Goal: Task Accomplishment & Management: Complete application form

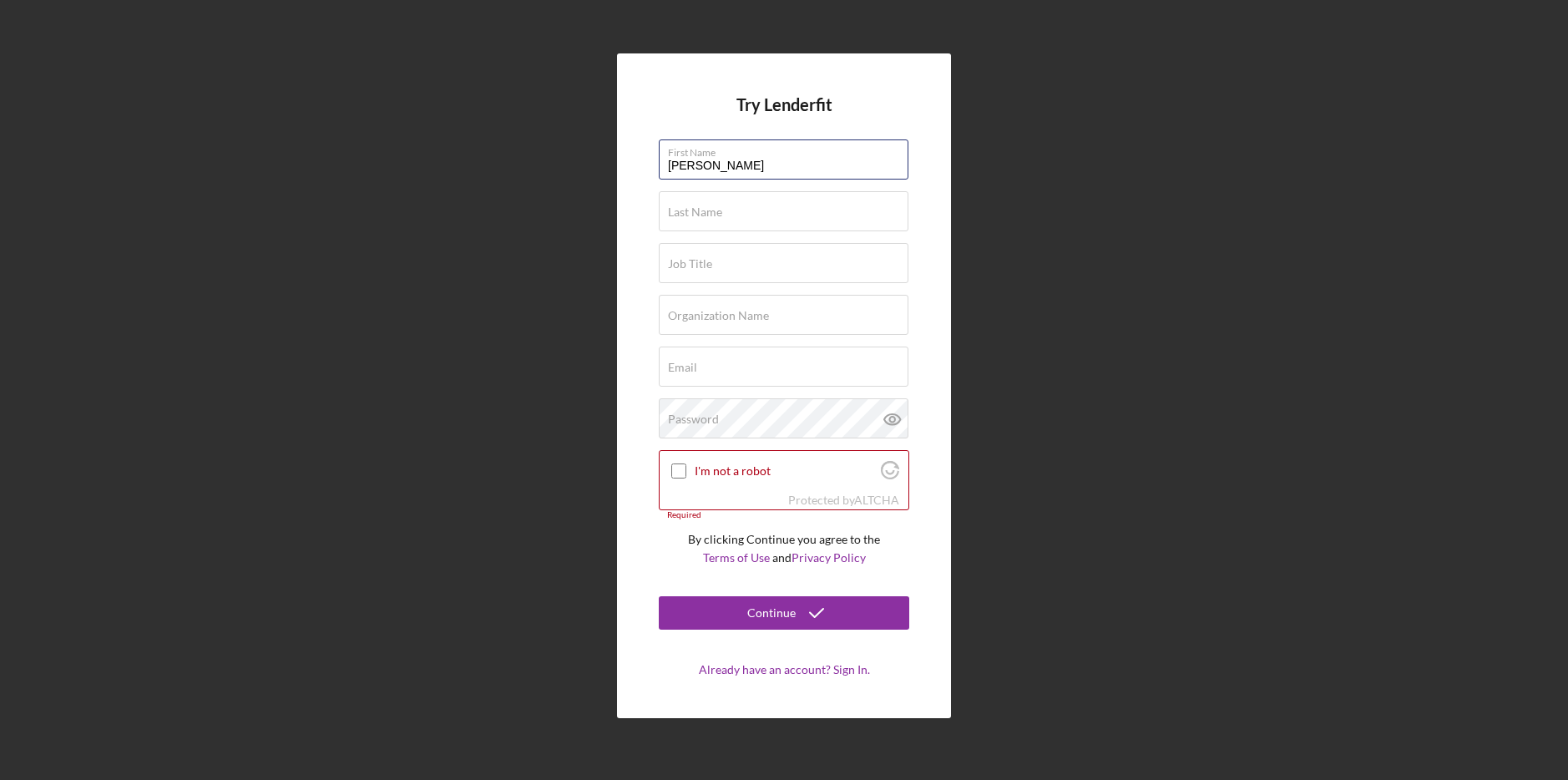
type input "[PERSON_NAME]"
click at [773, 214] on div "Last Name Required" at bounding box center [784, 212] width 251 height 42
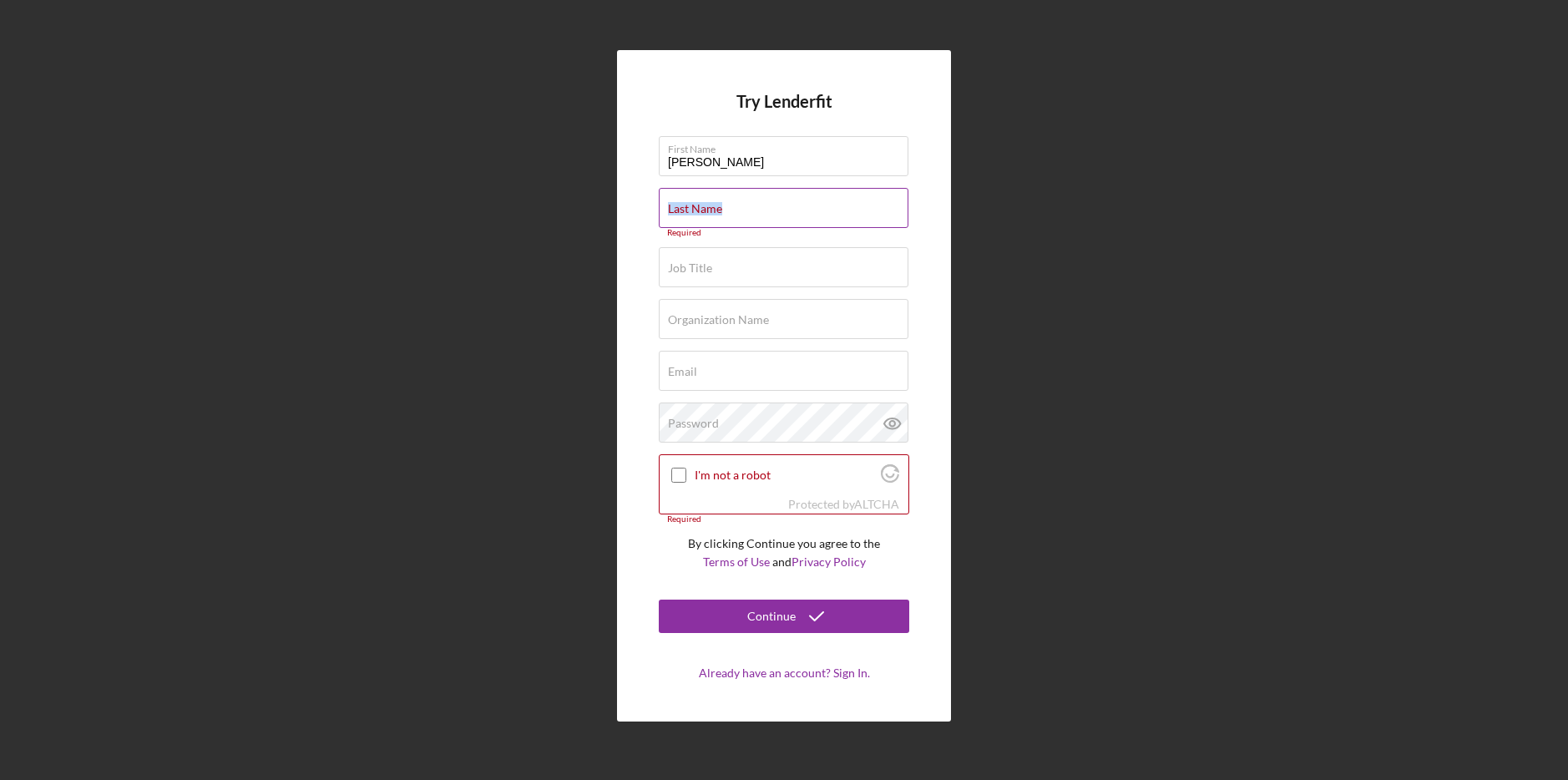
click at [773, 214] on input "Last Name" at bounding box center [784, 208] width 250 height 40
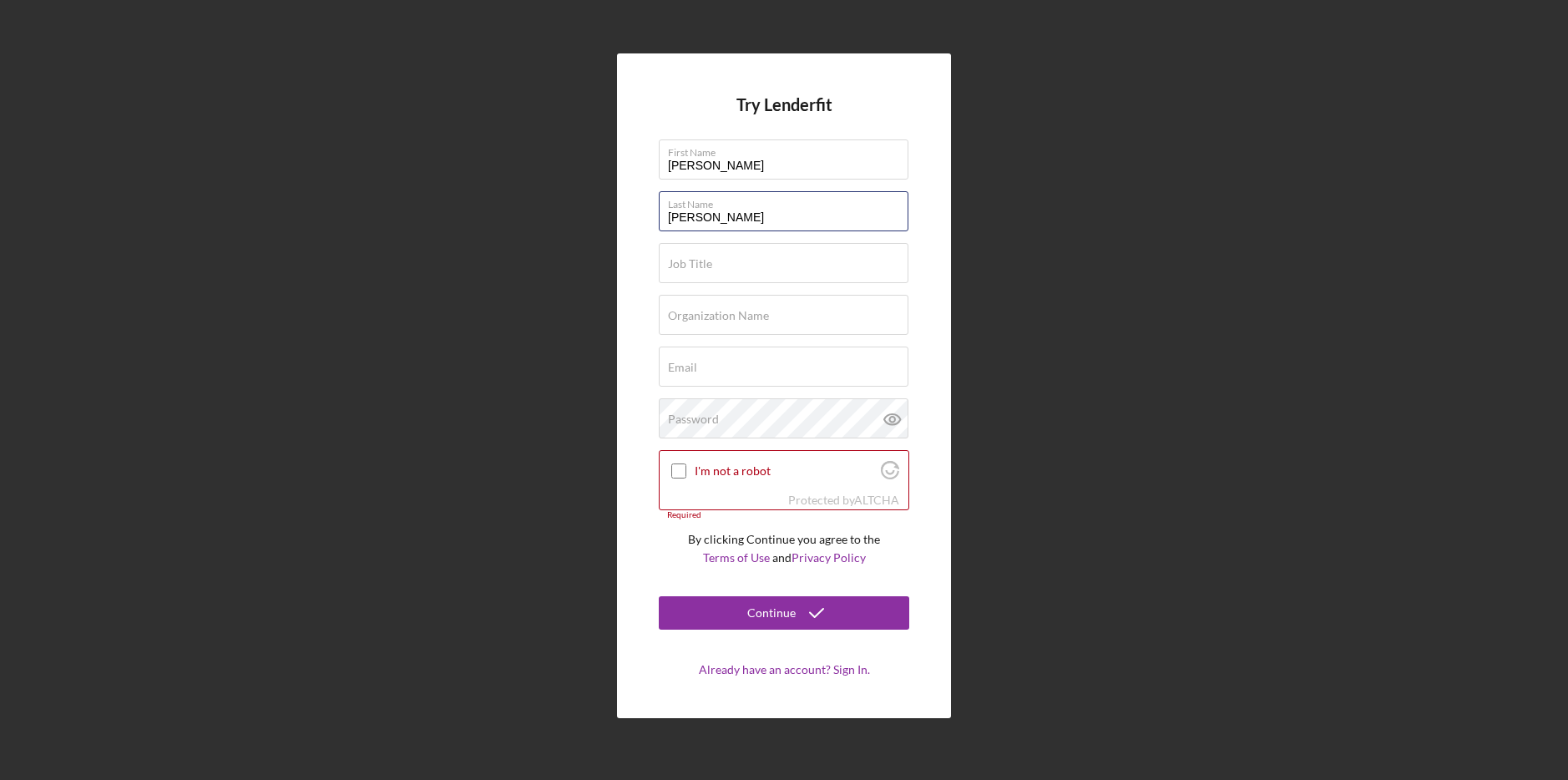
type input "[PERSON_NAME]"
click at [750, 375] on input "Email" at bounding box center [784, 367] width 250 height 40
paste input "[PERSON_NAME][EMAIL_ADDRESS][PERSON_NAME][DOMAIN_NAME]"
type input "[PERSON_NAME][EMAIL_ADDRESS][PERSON_NAME][DOMAIN_NAME]"
click at [738, 269] on input "Job Title" at bounding box center [784, 263] width 250 height 40
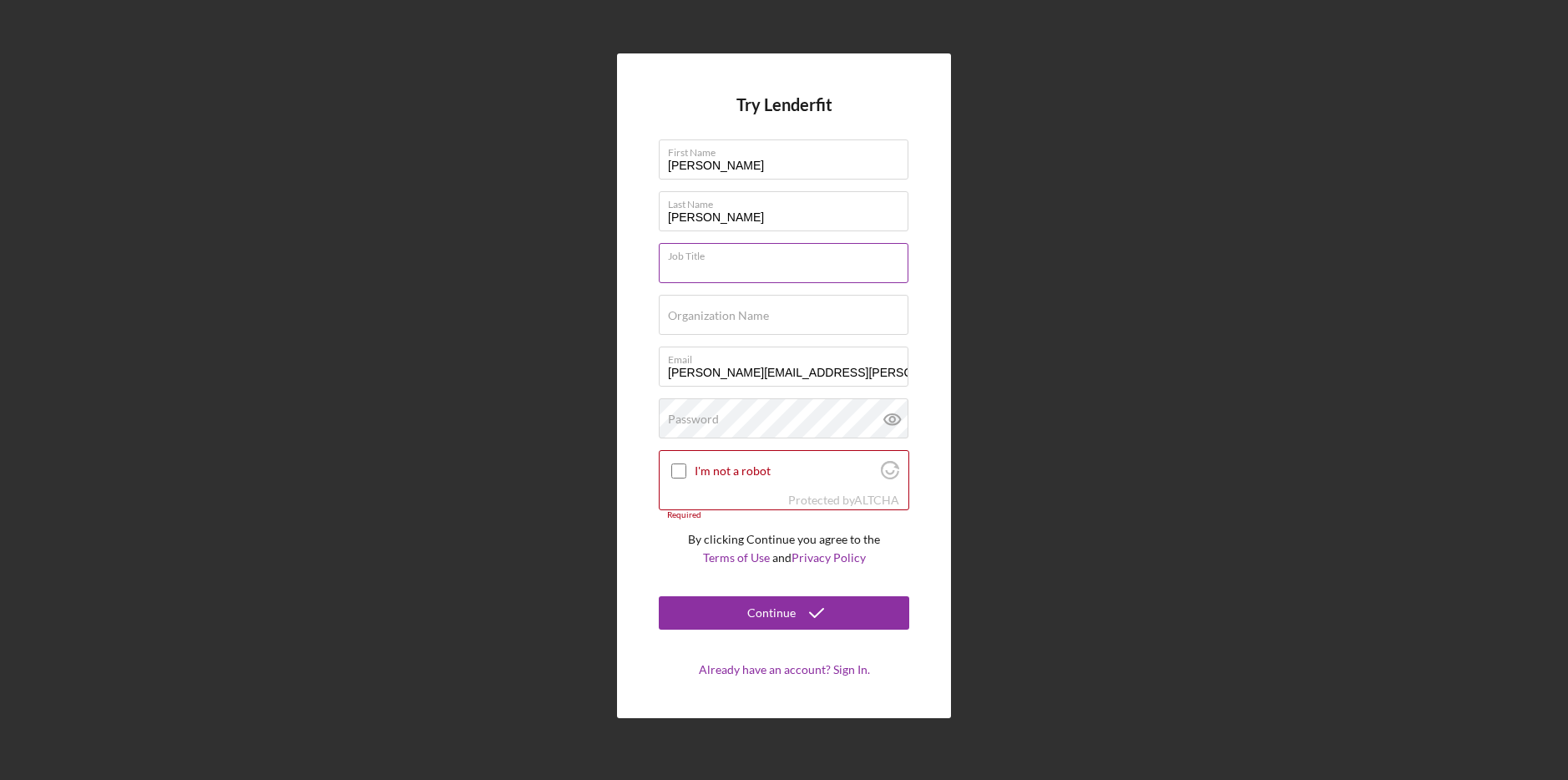
paste input "Program Director"
type input "Program Director"
click at [743, 315] on label "Organization Name" at bounding box center [719, 315] width 101 height 14
click at [743, 315] on input "Organization Name" at bounding box center [784, 315] width 250 height 40
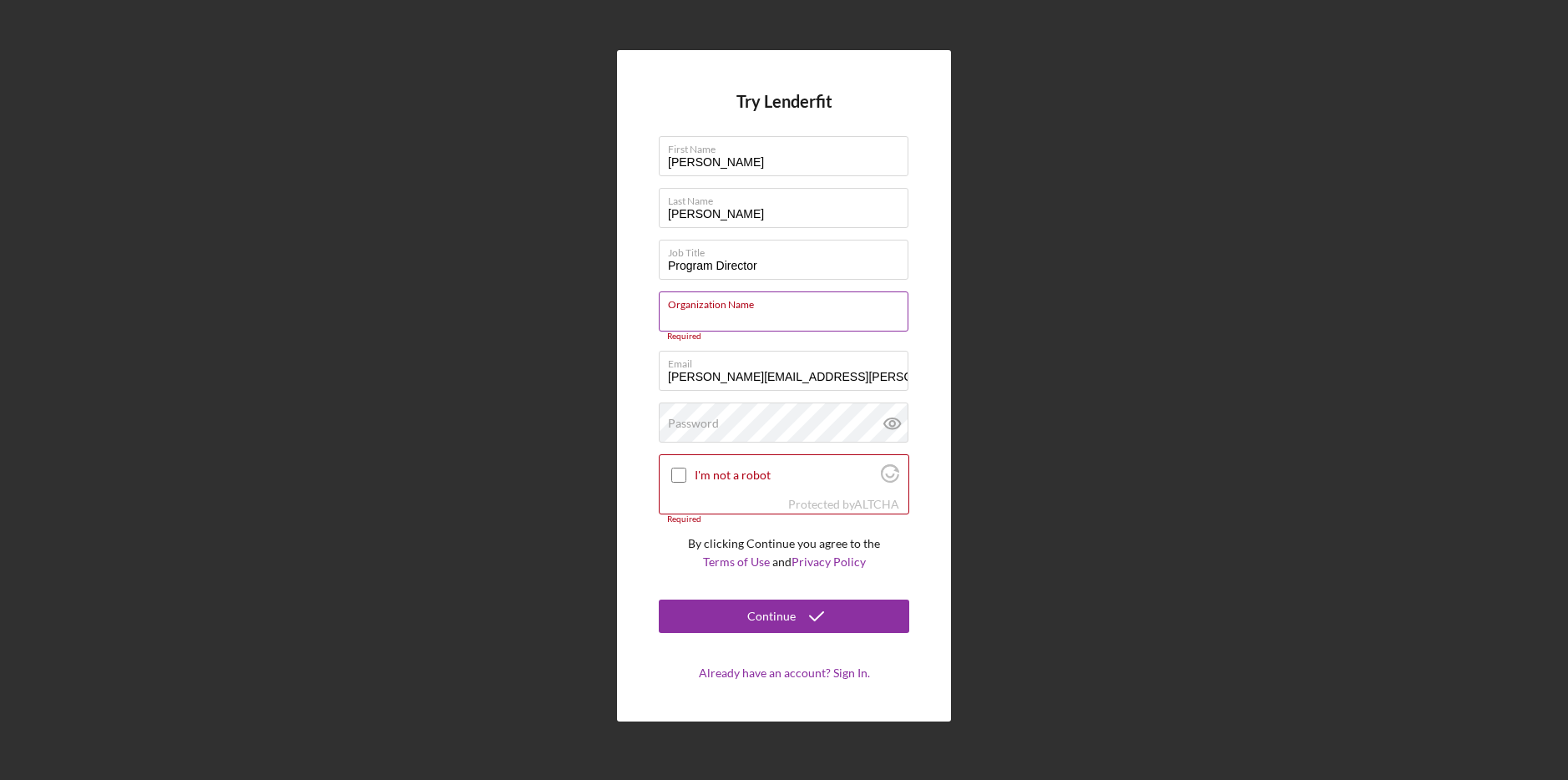
paste input "Texas A&M University"
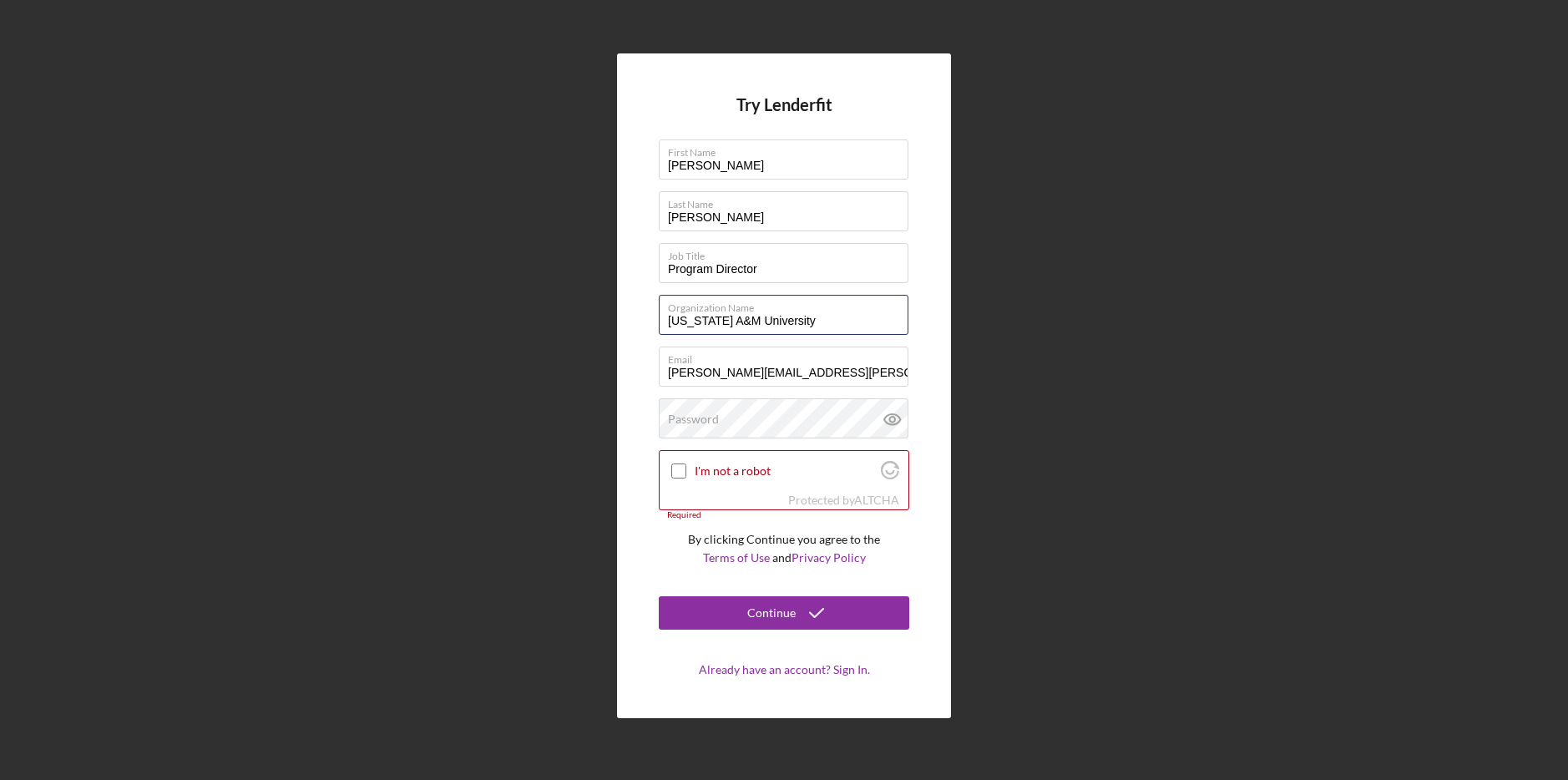
type input "Texas A&M University"
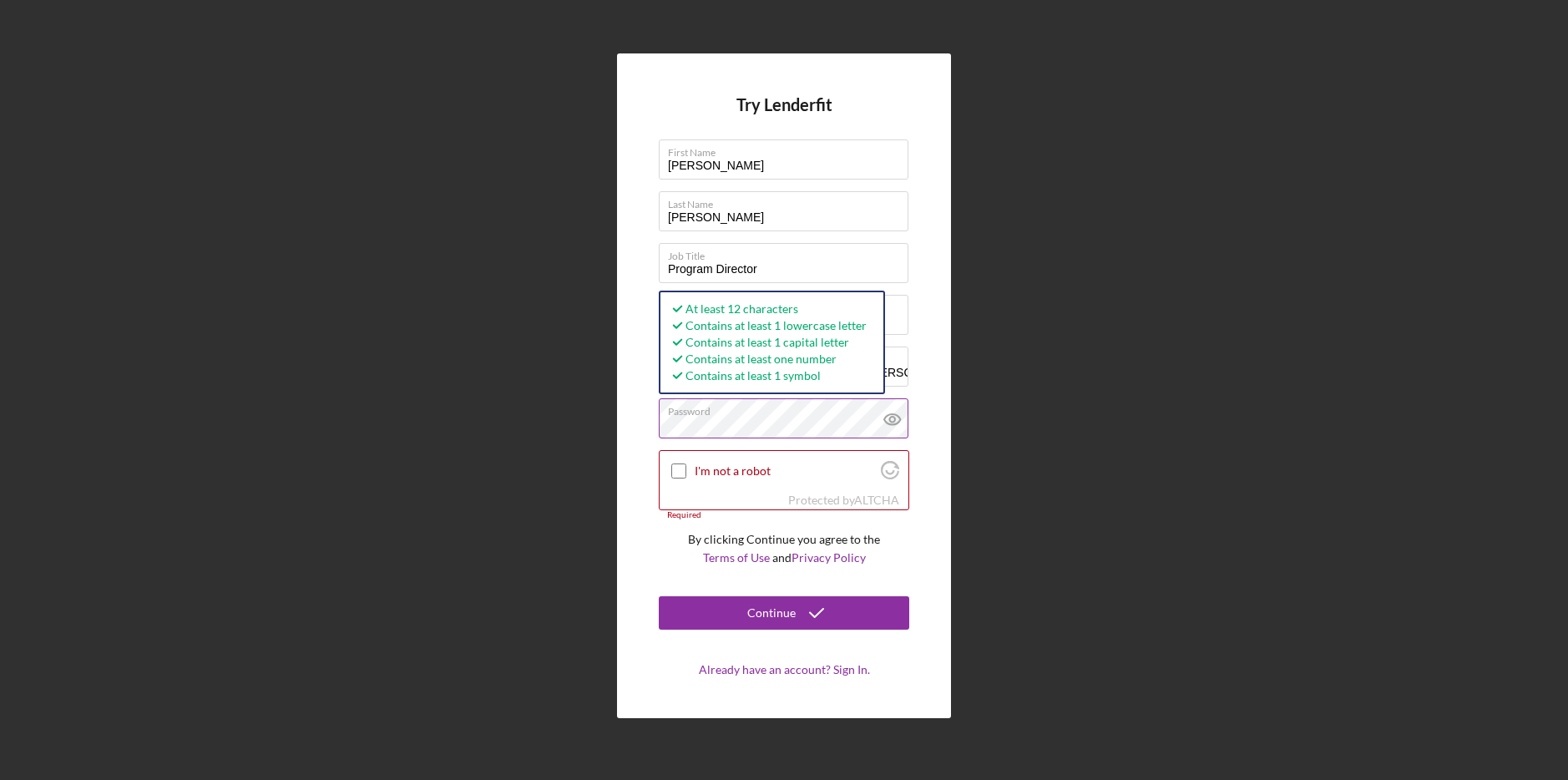
click at [903, 424] on icon at bounding box center [893, 420] width 42 height 42
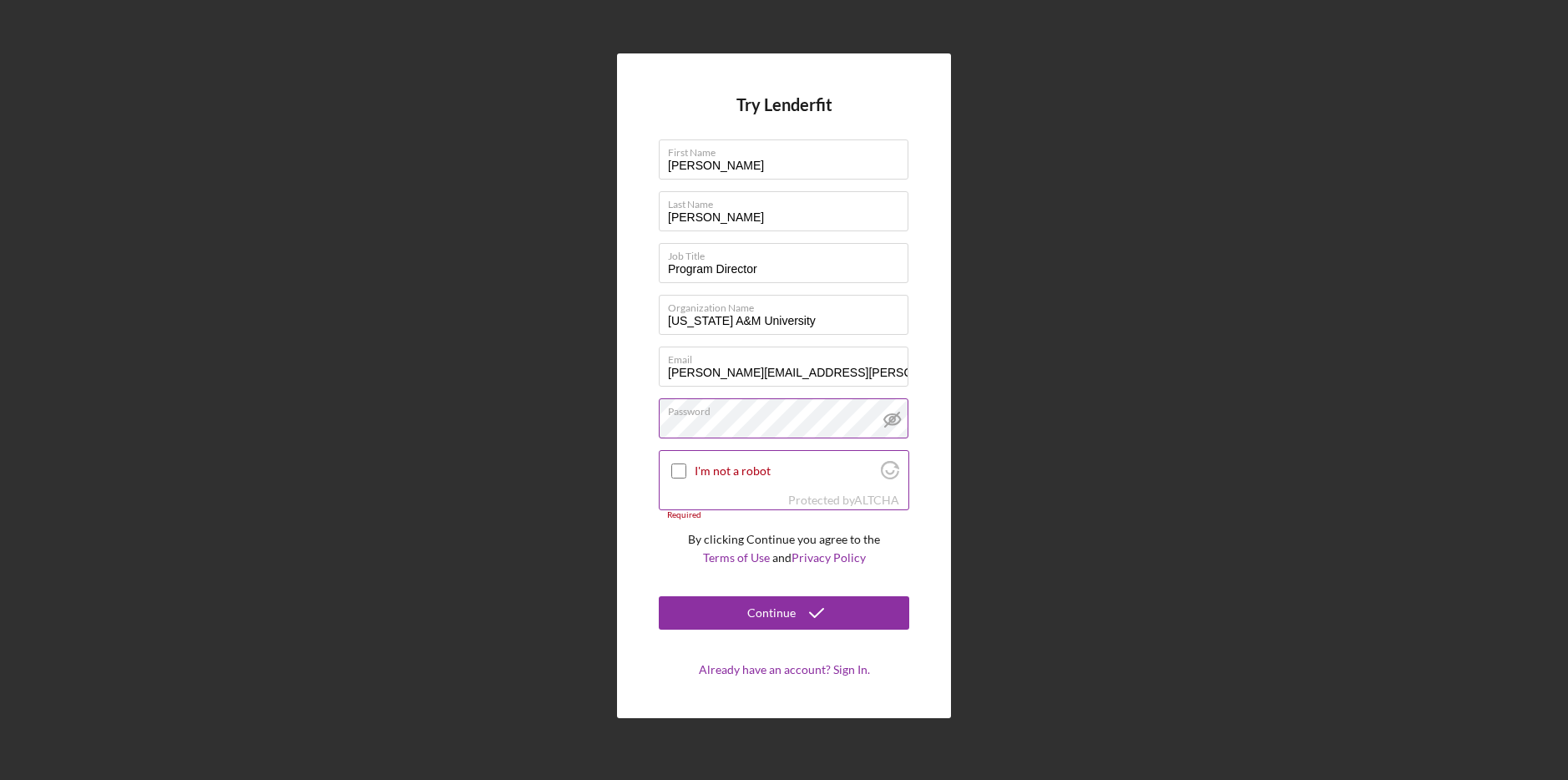
click at [683, 469] on input "I'm not a robot" at bounding box center [678, 471] width 15 height 15
checkbox input "true"
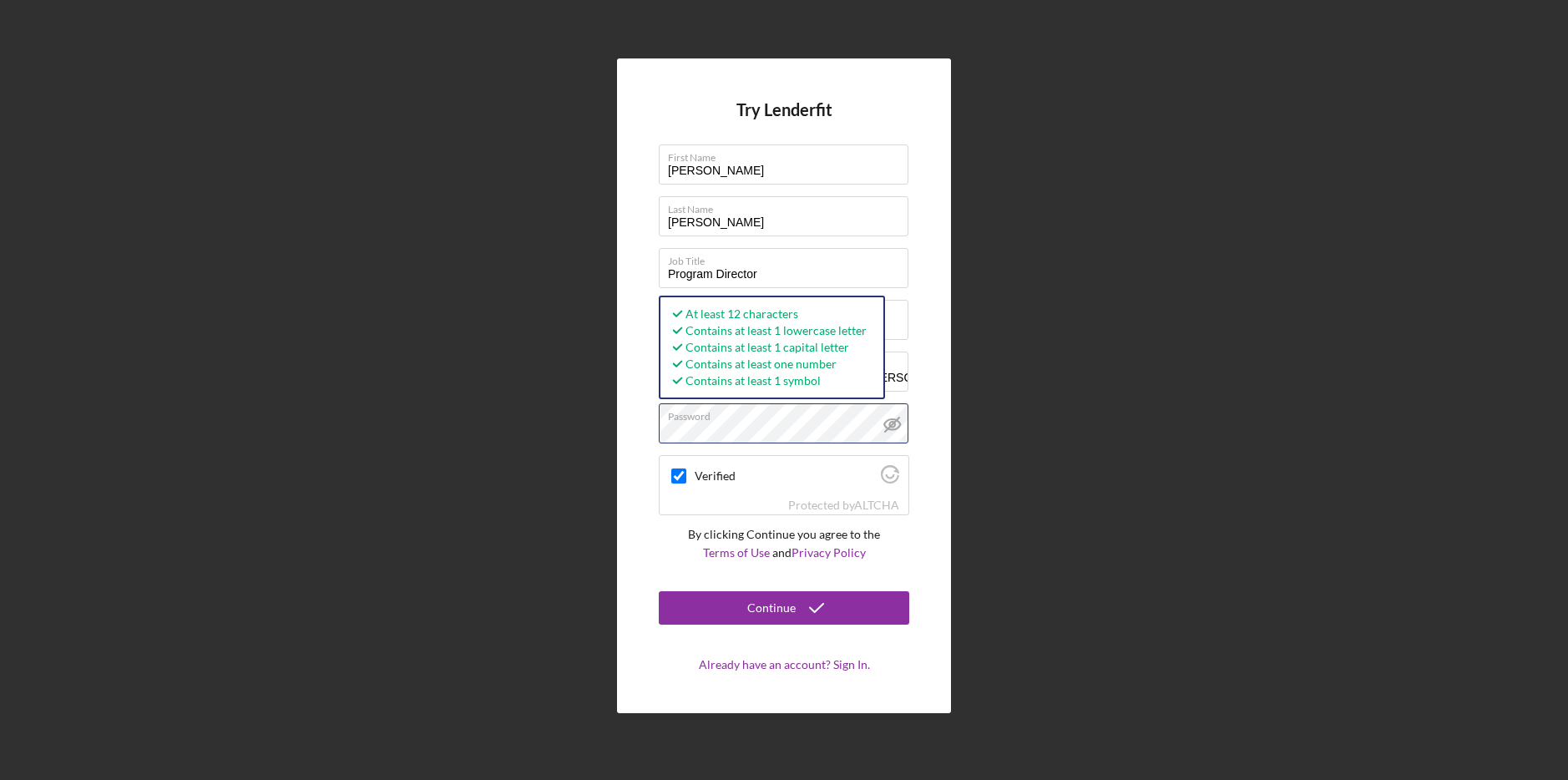
click at [637, 424] on div "Try Lenderfit First Name Dawnetta Last Name Smith Job Title Program Director Or…" at bounding box center [784, 386] width 334 height 655
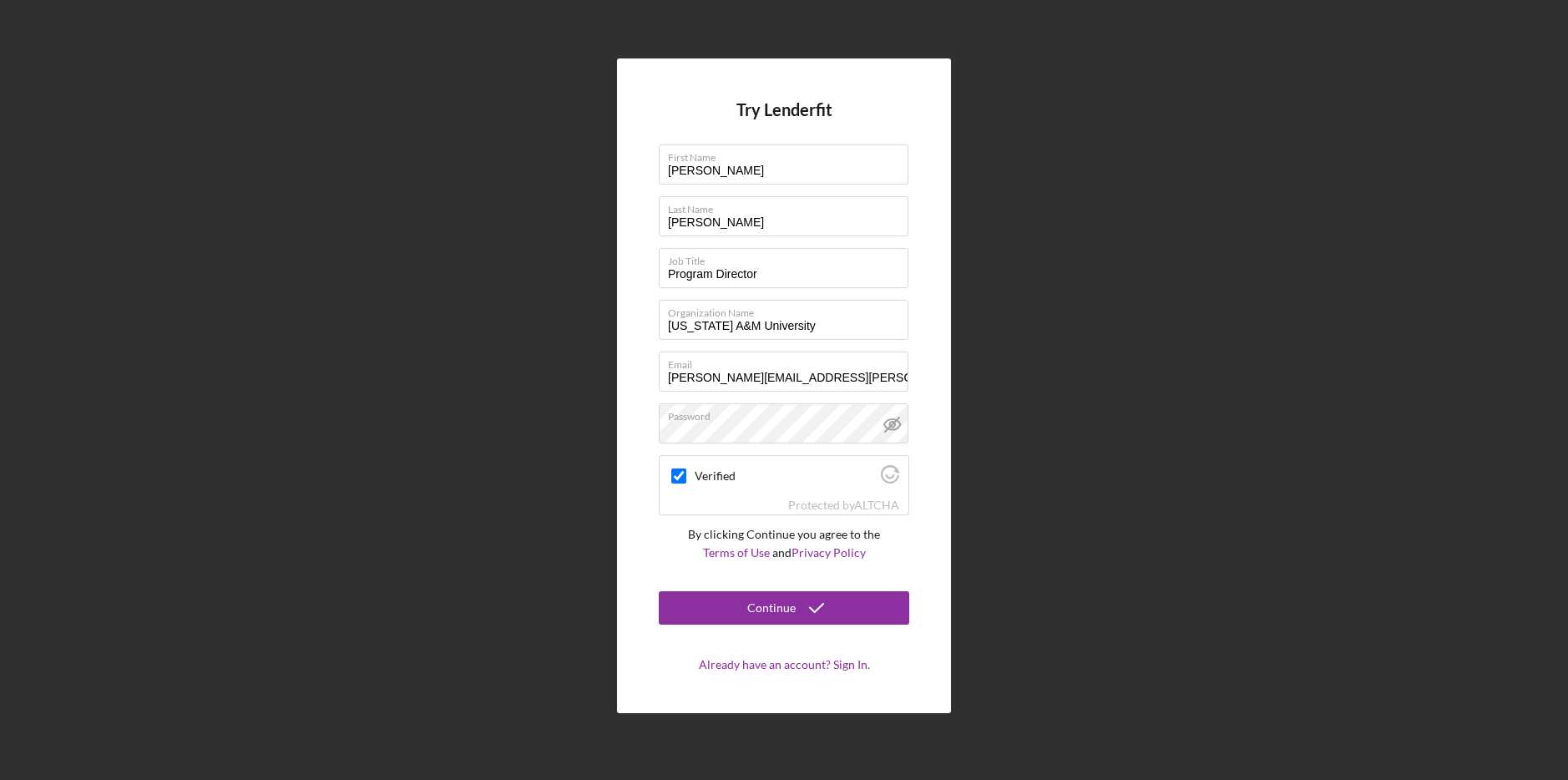
click at [950, 417] on div "Try Lenderfit First Name Dawnetta Last Name Smith Job Title Program Director Or…" at bounding box center [784, 386] width 334 height 655
drag, startPoint x: 805, startPoint y: 422, endPoint x: 612, endPoint y: 420, distance: 193.0
click at [612, 420] on div "Try Lenderfit First Name Dawnetta Last Name Smith Job Title Program Director Or…" at bounding box center [784, 386] width 1552 height 772
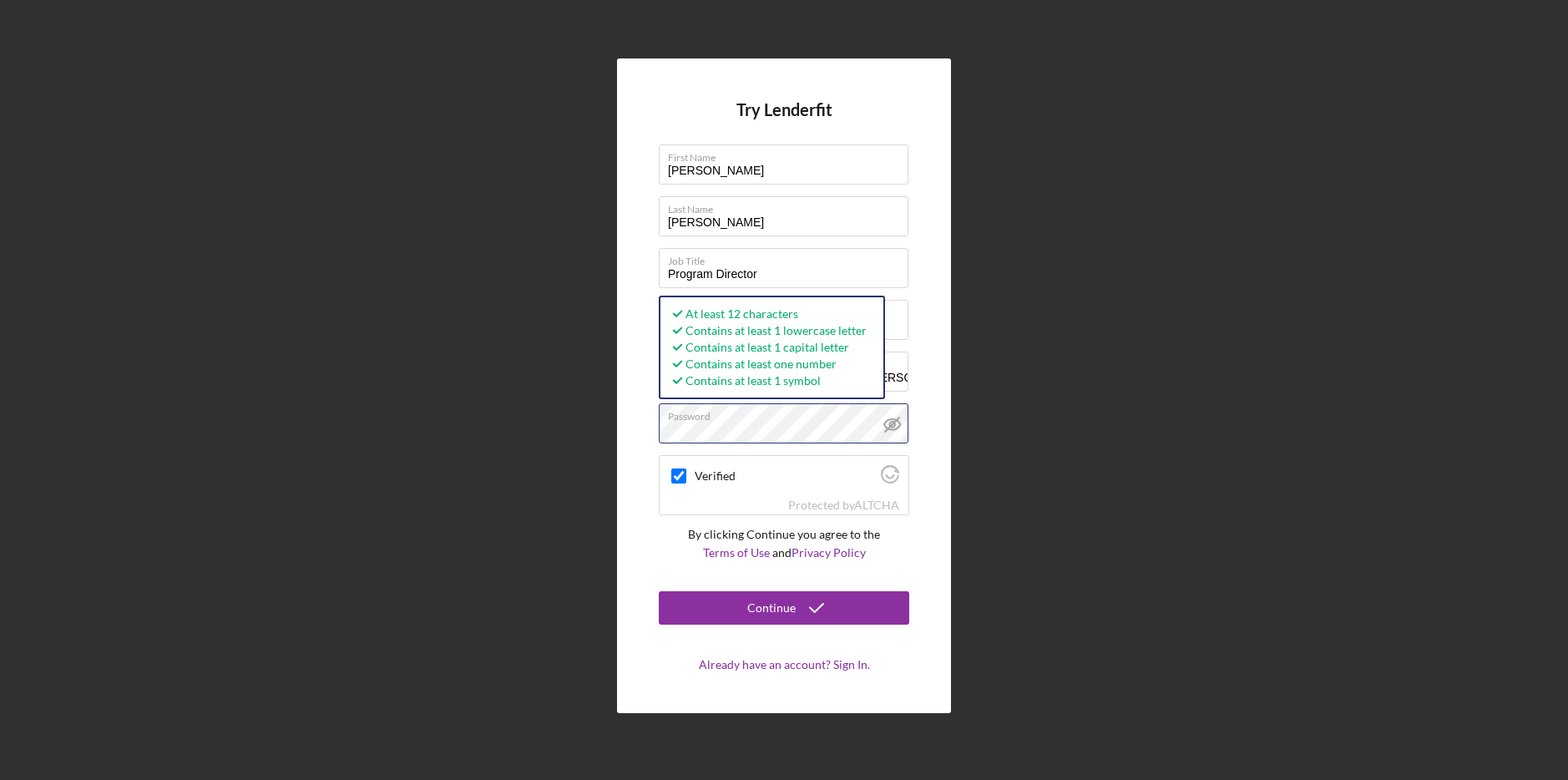
click at [617, 422] on div "Try Lenderfit First Name Dawnetta Last Name Smith Job Title Program Director Or…" at bounding box center [784, 386] width 334 height 655
click at [944, 460] on div "Try Lenderfit First Name Dawnetta Last Name Smith Job Title Program Director Or…" at bounding box center [784, 386] width 334 height 655
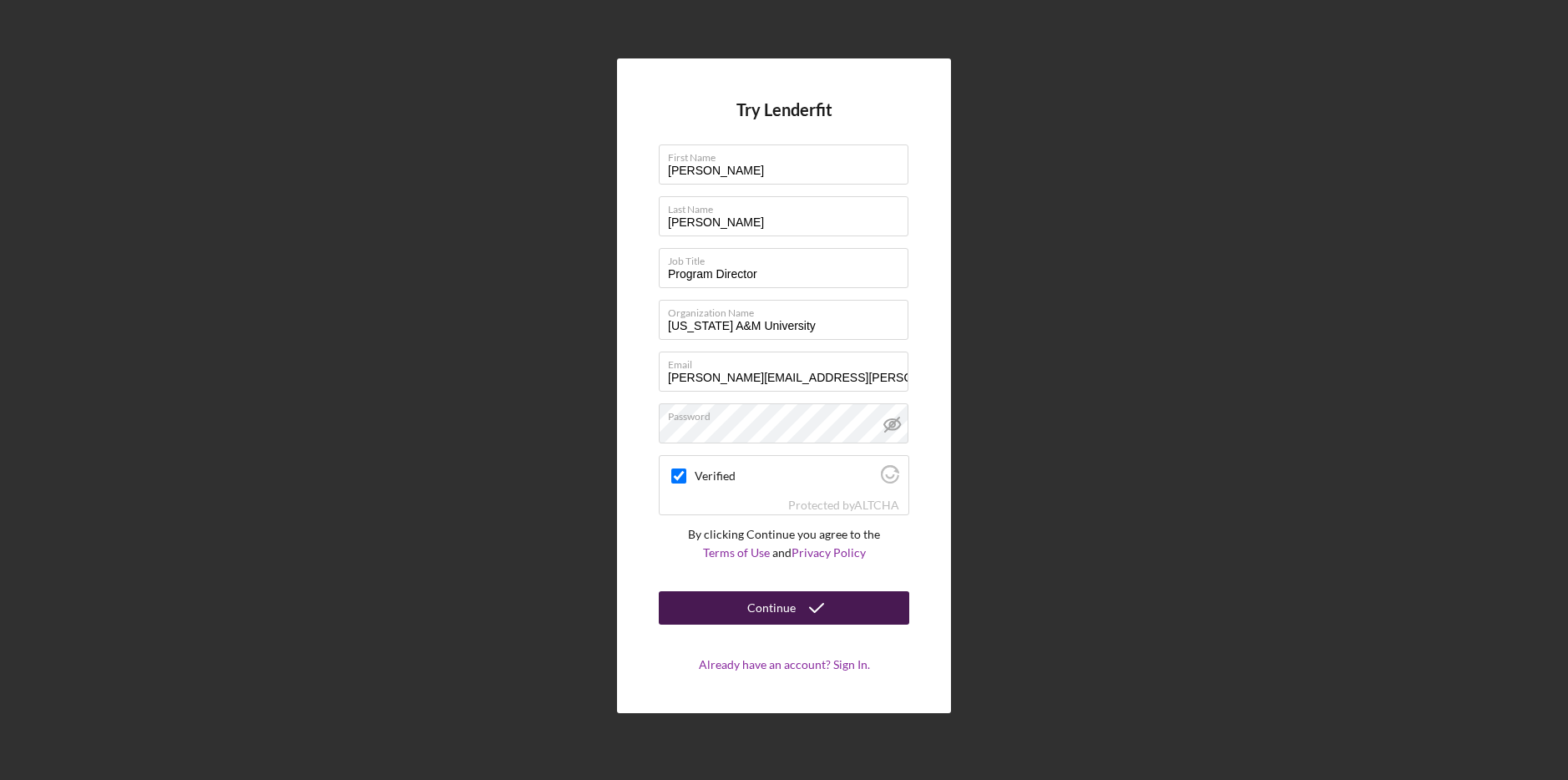
click at [765, 613] on div "Continue" at bounding box center [772, 608] width 48 height 34
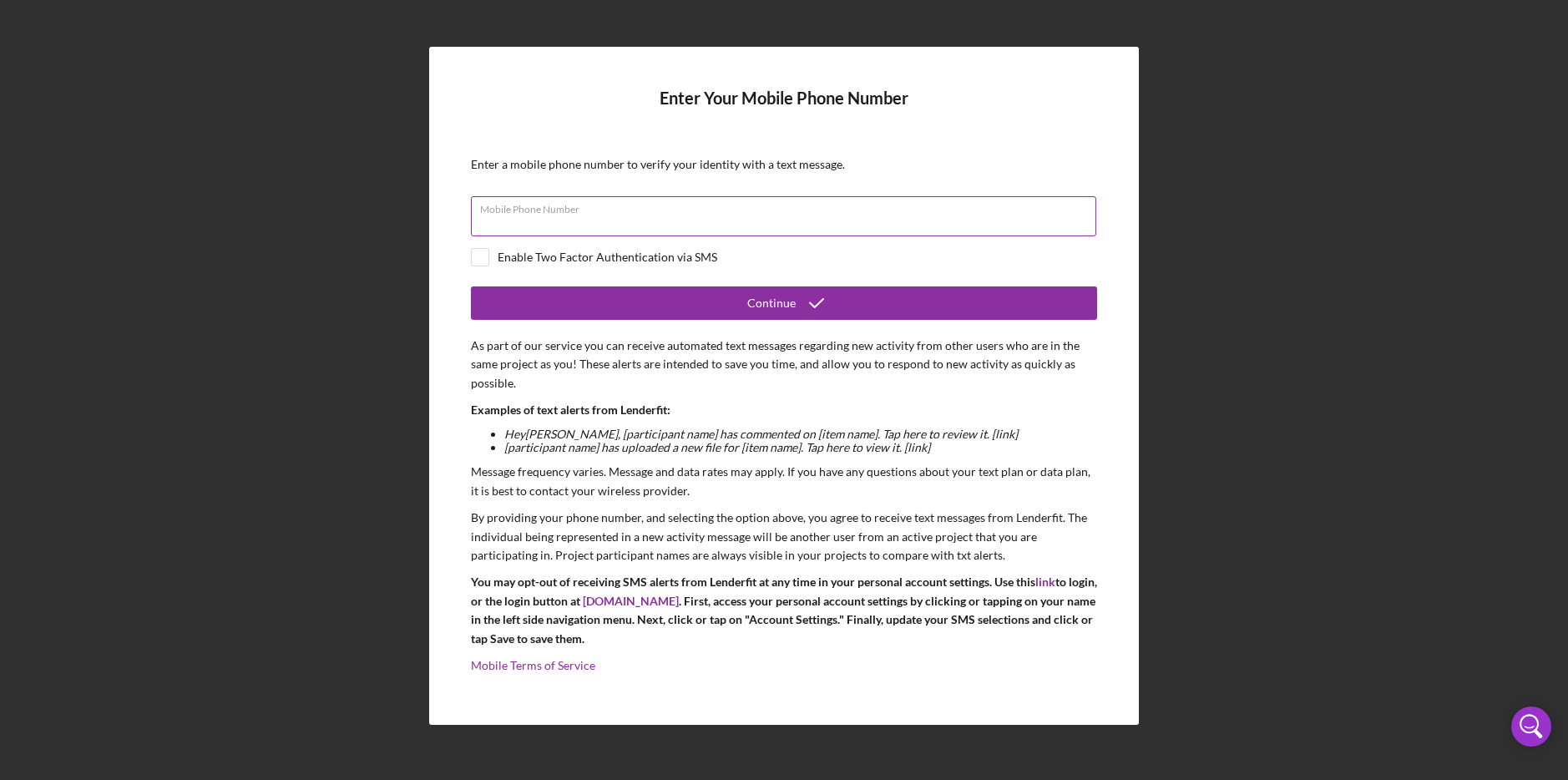
click at [595, 216] on input "Mobile Phone Number" at bounding box center [784, 217] width 625 height 40
paste input "[PHONE_NUMBER]"
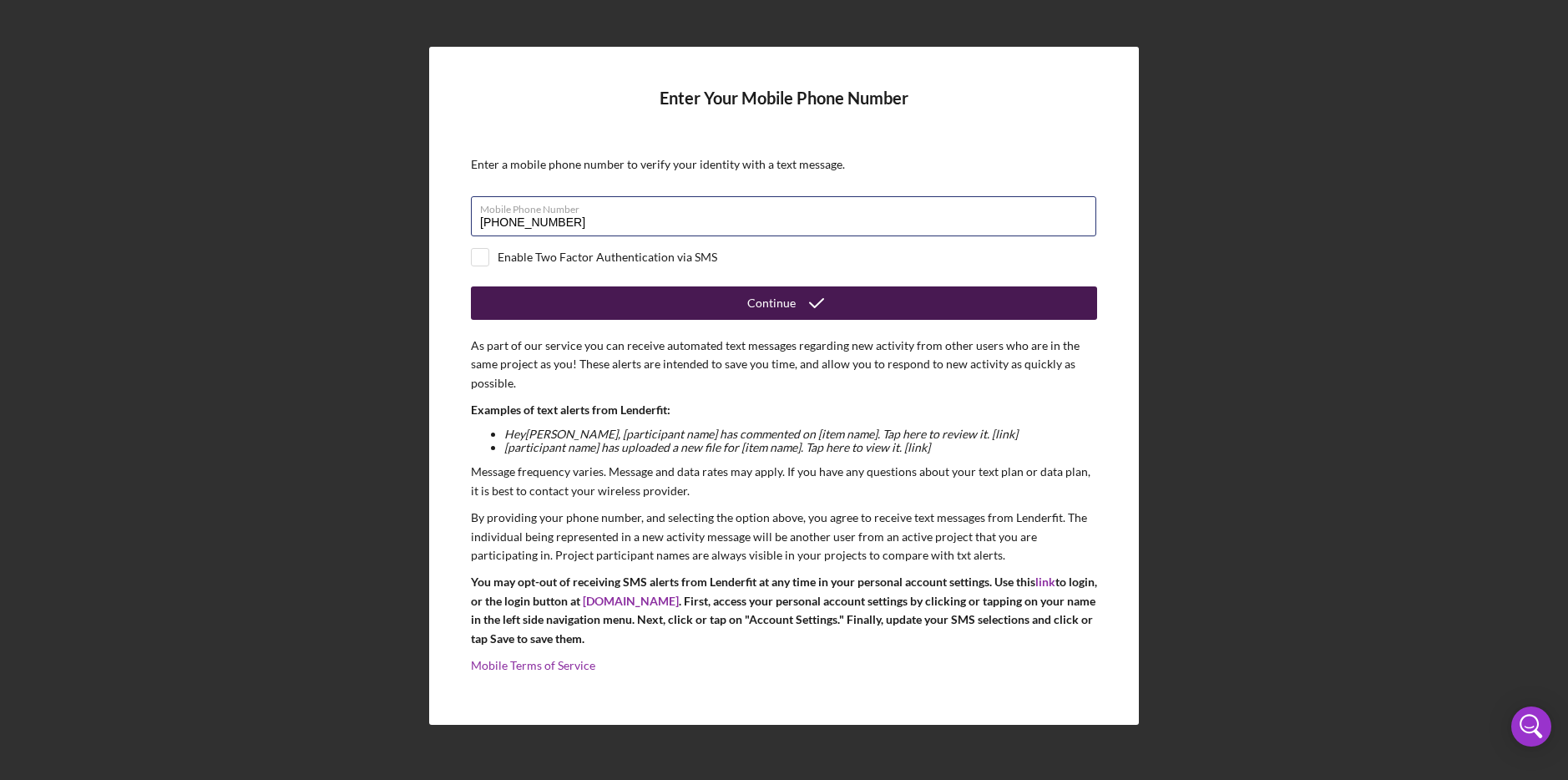
type input "[PHONE_NUMBER]"
click at [569, 305] on button "Continue" at bounding box center [784, 303] width 626 height 34
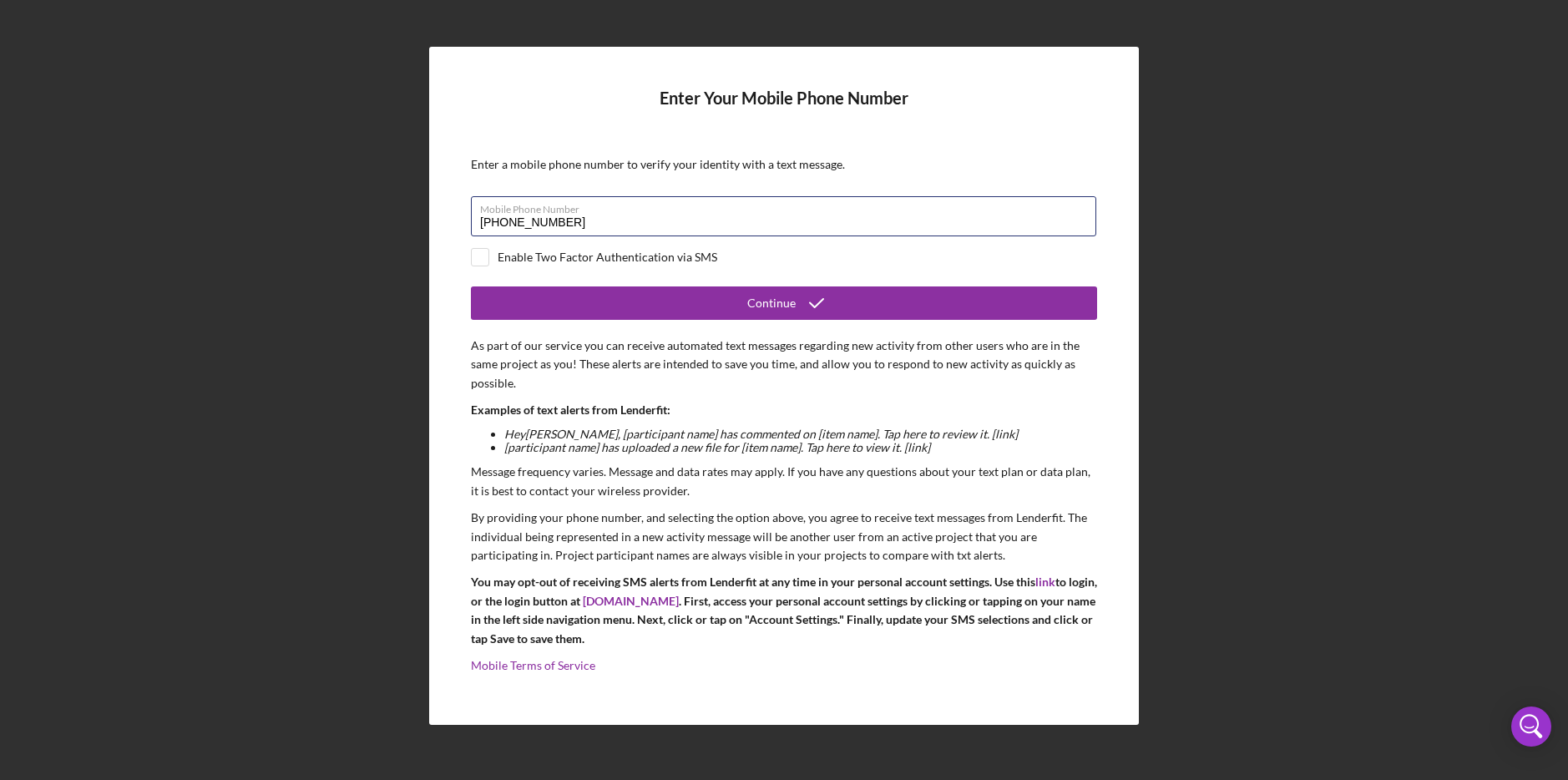
drag, startPoint x: 594, startPoint y: 218, endPoint x: 379, endPoint y: 216, distance: 215.0
click at [379, 216] on div "Enter Your Mobile Phone Number Enter a mobile phone number to verify your ident…" at bounding box center [784, 386] width 1552 height 772
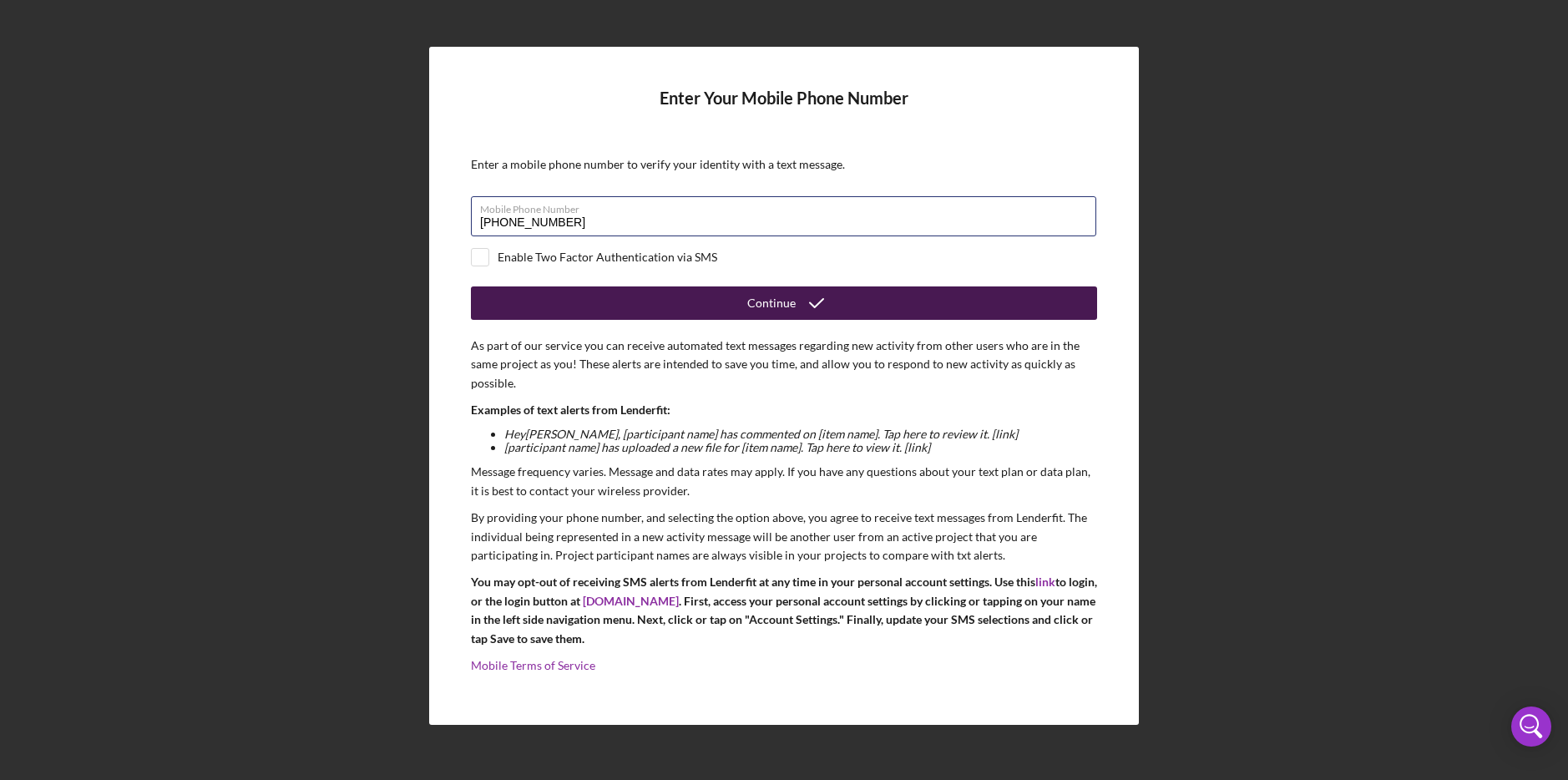
type input "[PHONE_NUMBER]"
click at [522, 304] on button "Continue" at bounding box center [784, 303] width 626 height 34
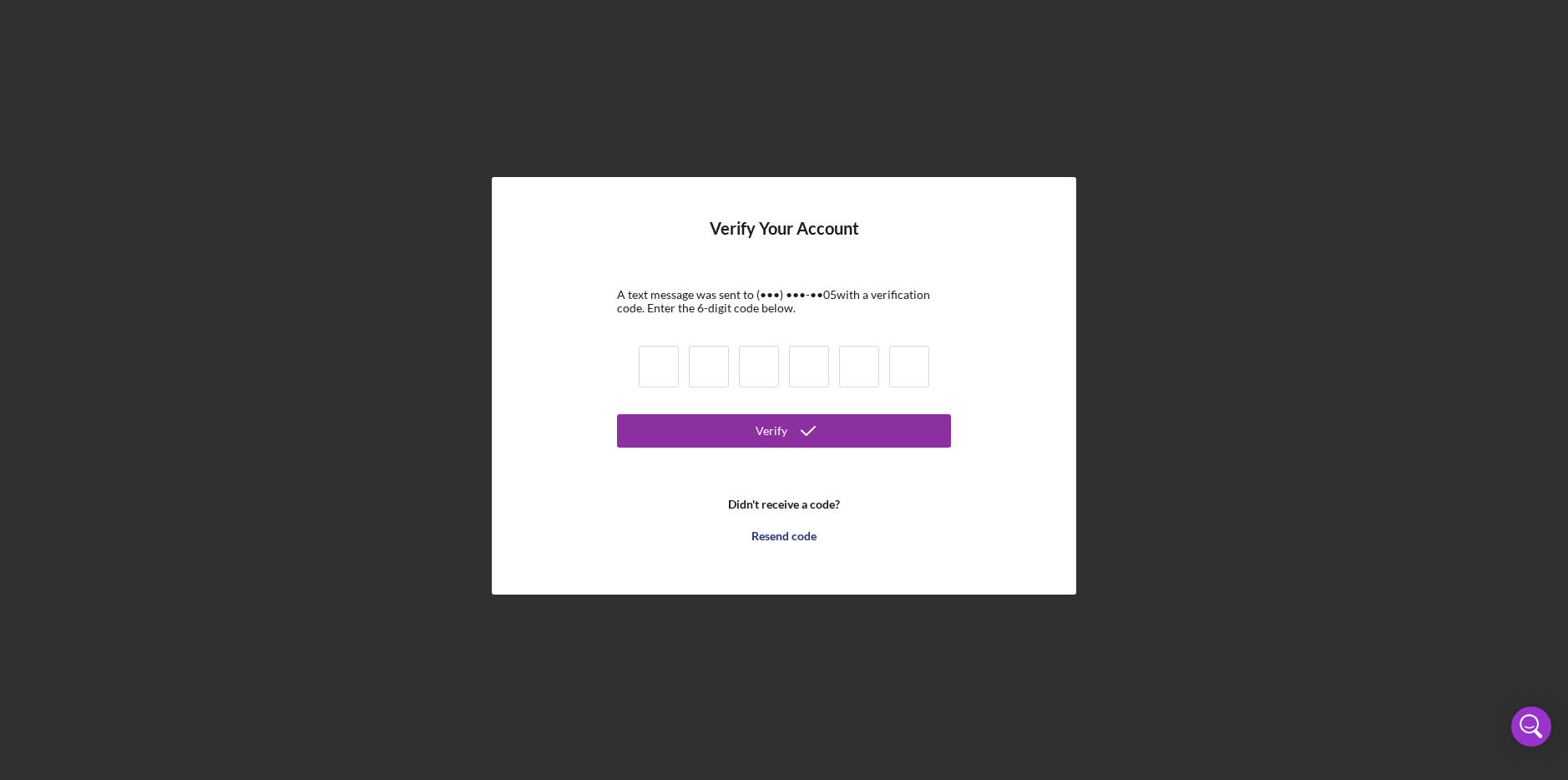
click at [660, 377] on input at bounding box center [659, 367] width 40 height 42
type input "0"
type input "6"
type input "1"
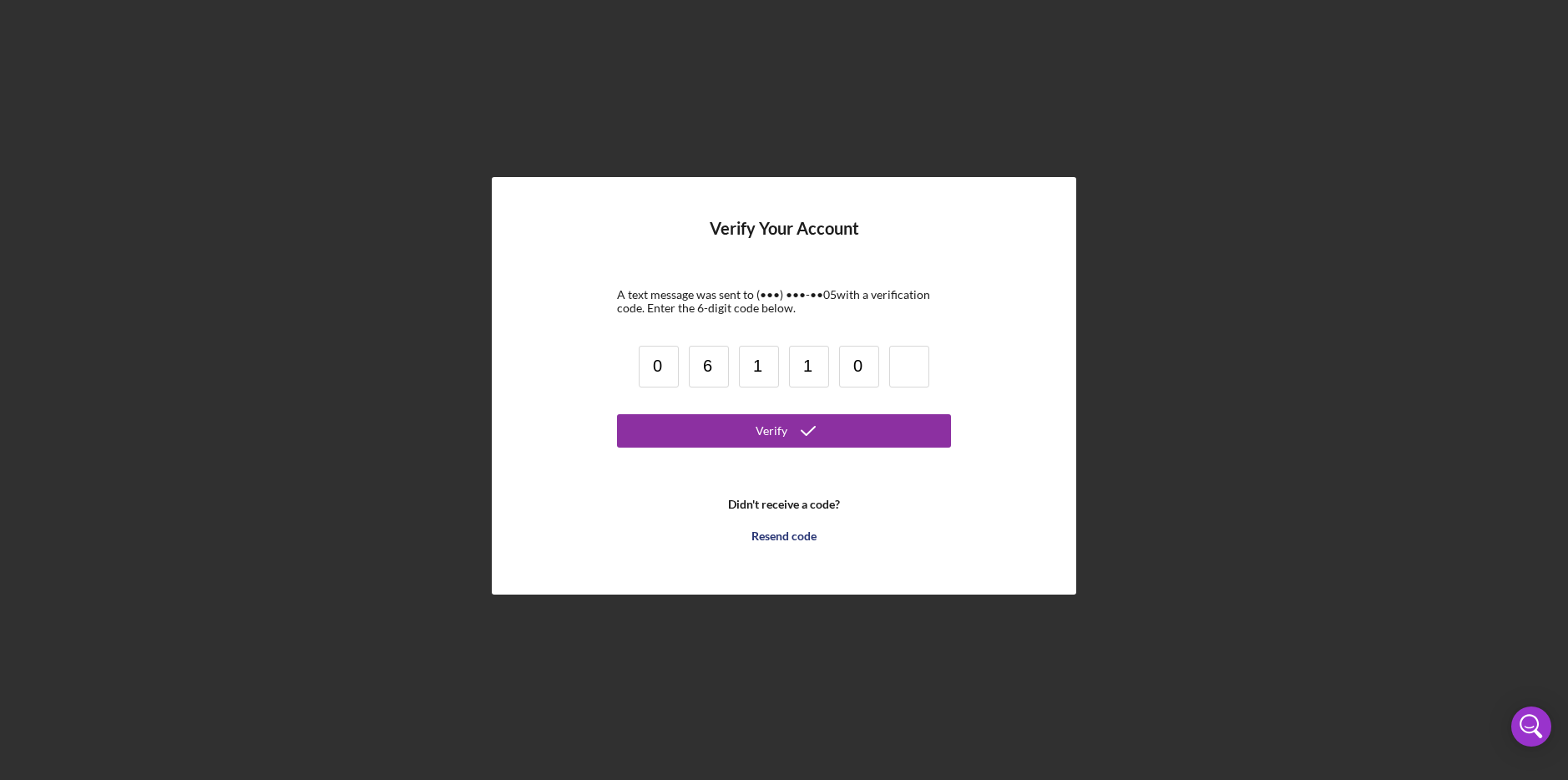
type input "0"
type input "6"
click at [724, 430] on button "Verify" at bounding box center [784, 431] width 334 height 34
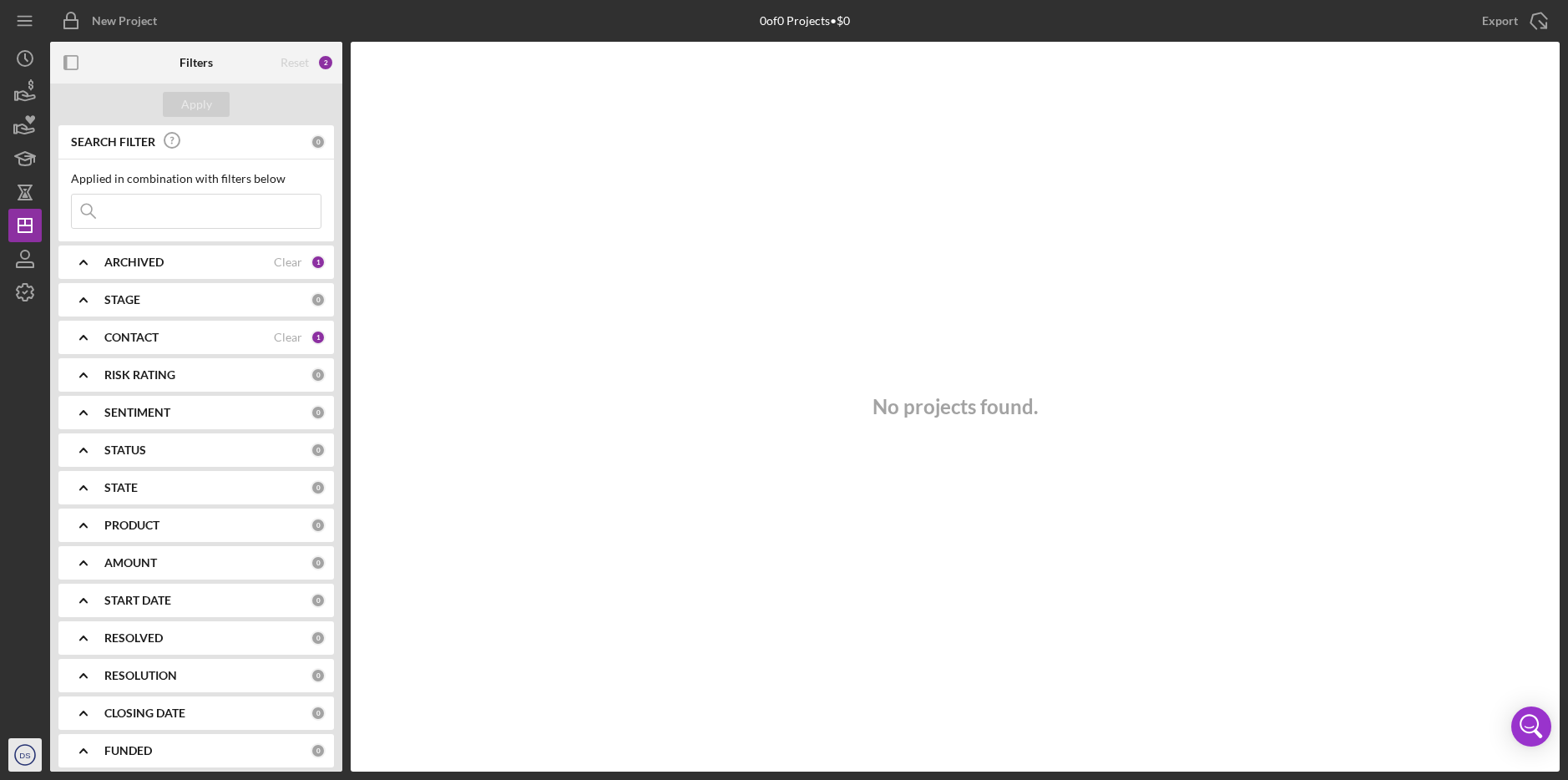
click at [12, 764] on icon "DS" at bounding box center [25, 755] width 34 height 42
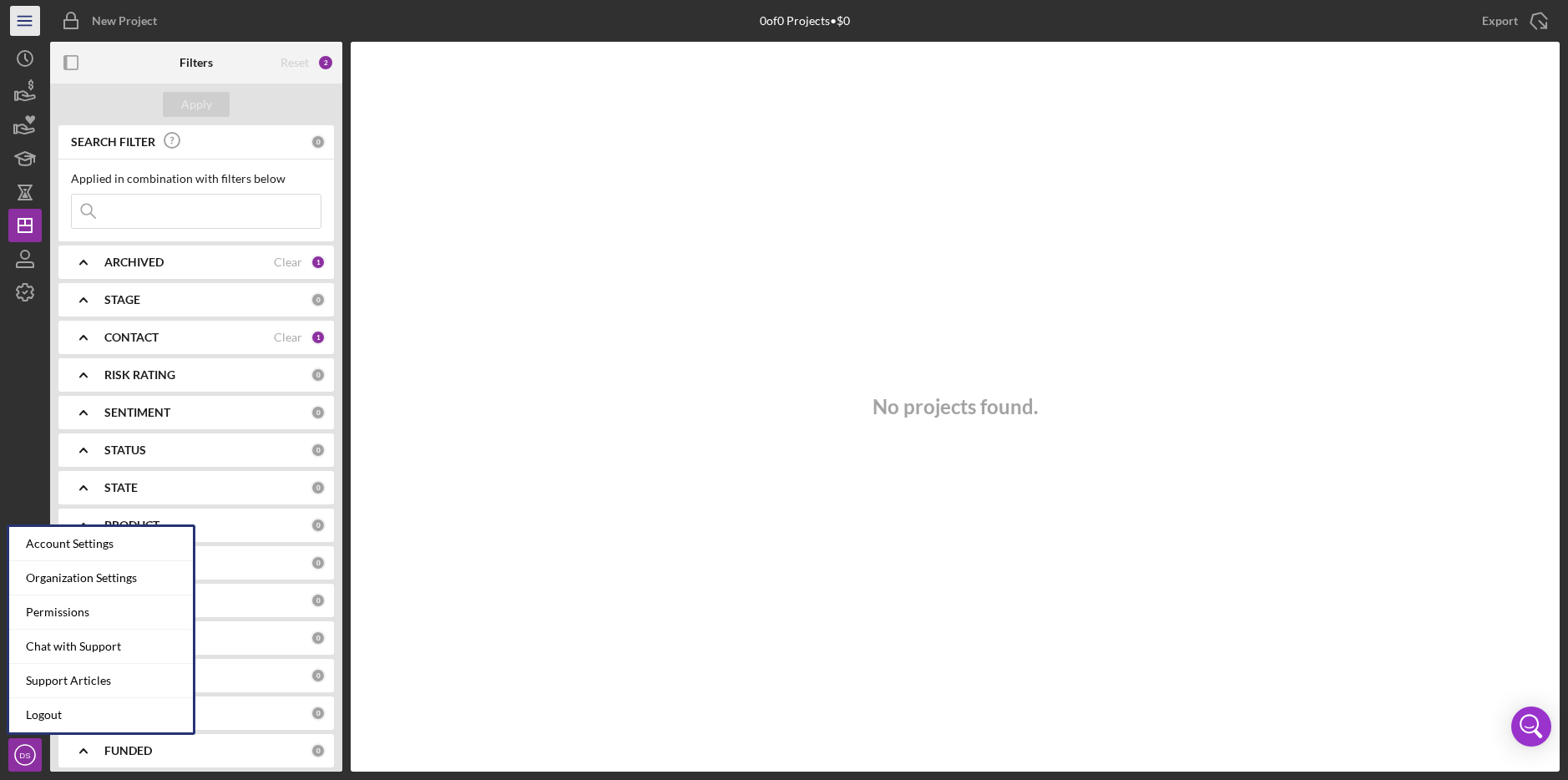
click at [26, 26] on icon "Icon/Menu" at bounding box center [25, 21] width 37 height 37
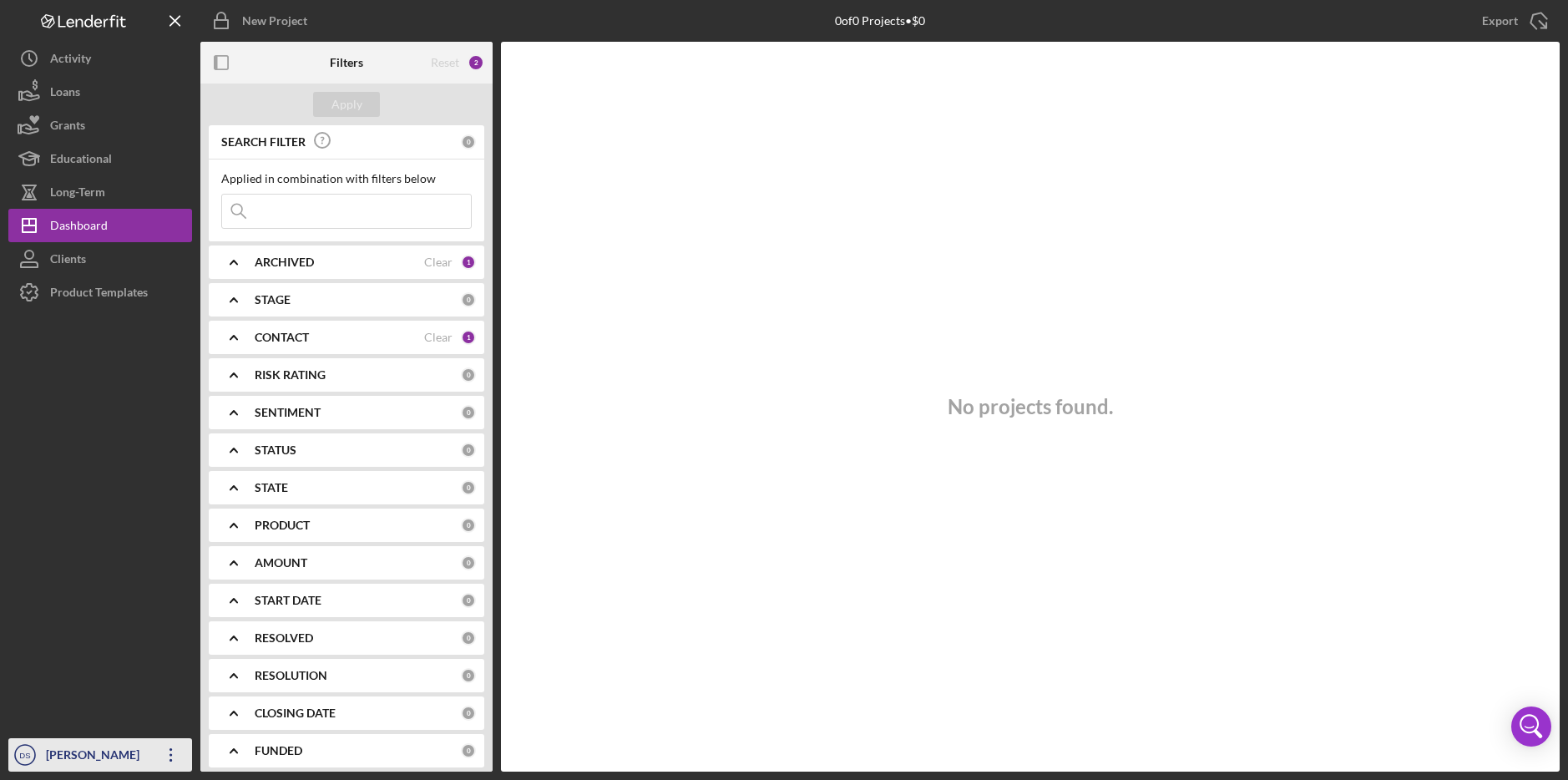
click at [97, 754] on div "[PERSON_NAME]" at bounding box center [96, 756] width 109 height 37
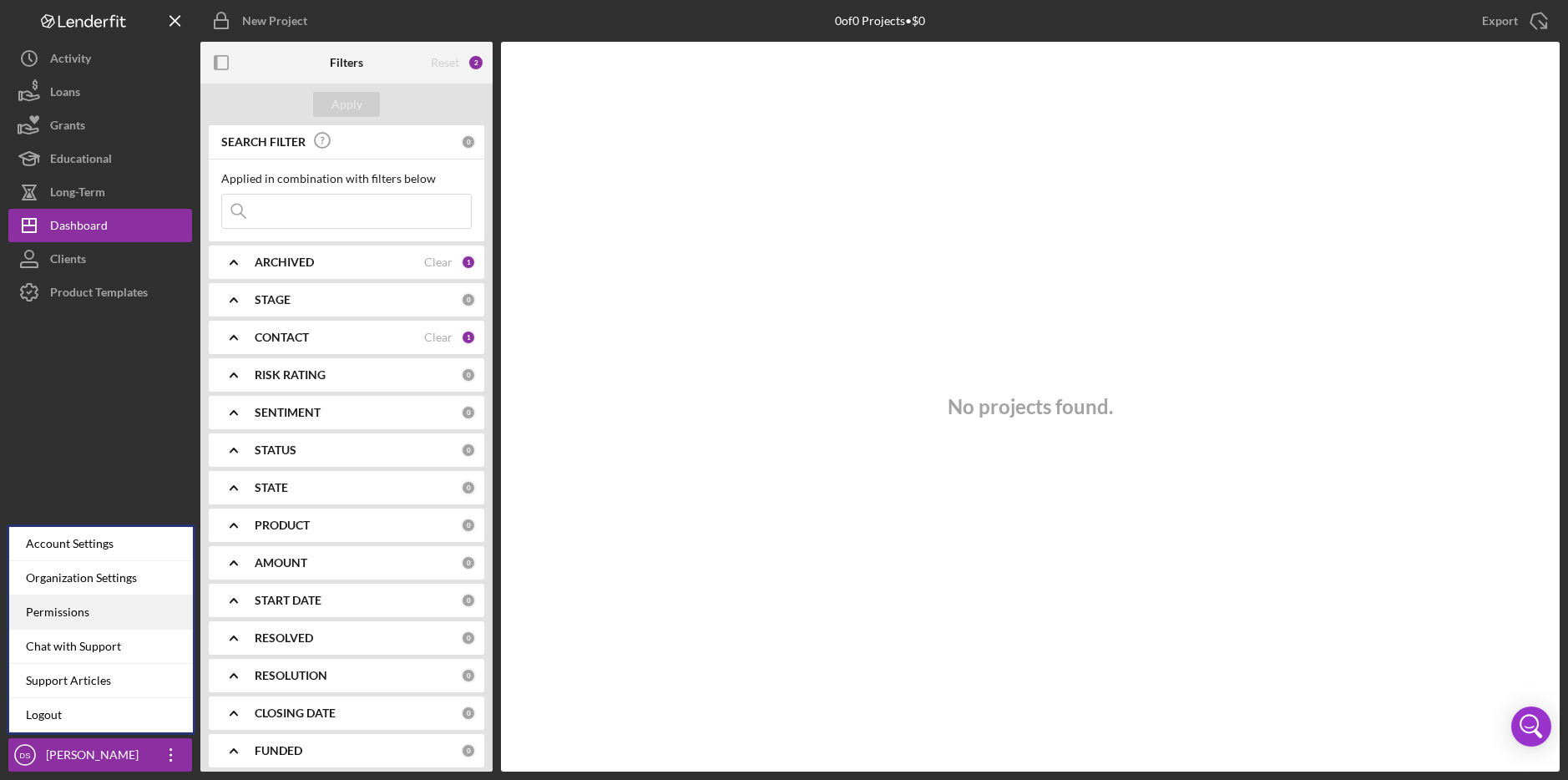
click at [112, 612] on div "Permissions" at bounding box center [101, 612] width 184 height 34
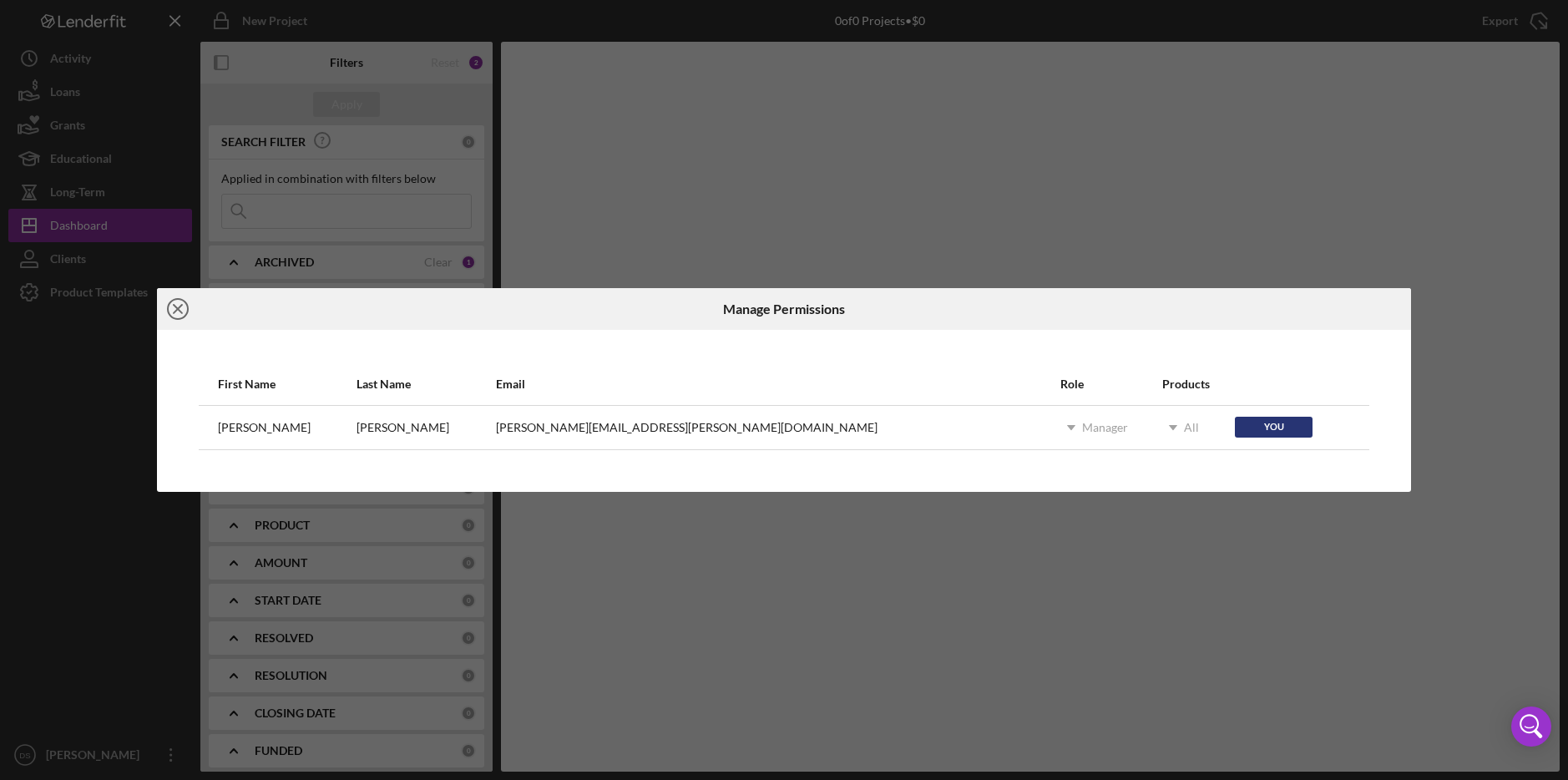
click at [181, 307] on icon "Icon/Close" at bounding box center [178, 309] width 42 height 42
